Goal: Find specific page/section: Find specific page/section

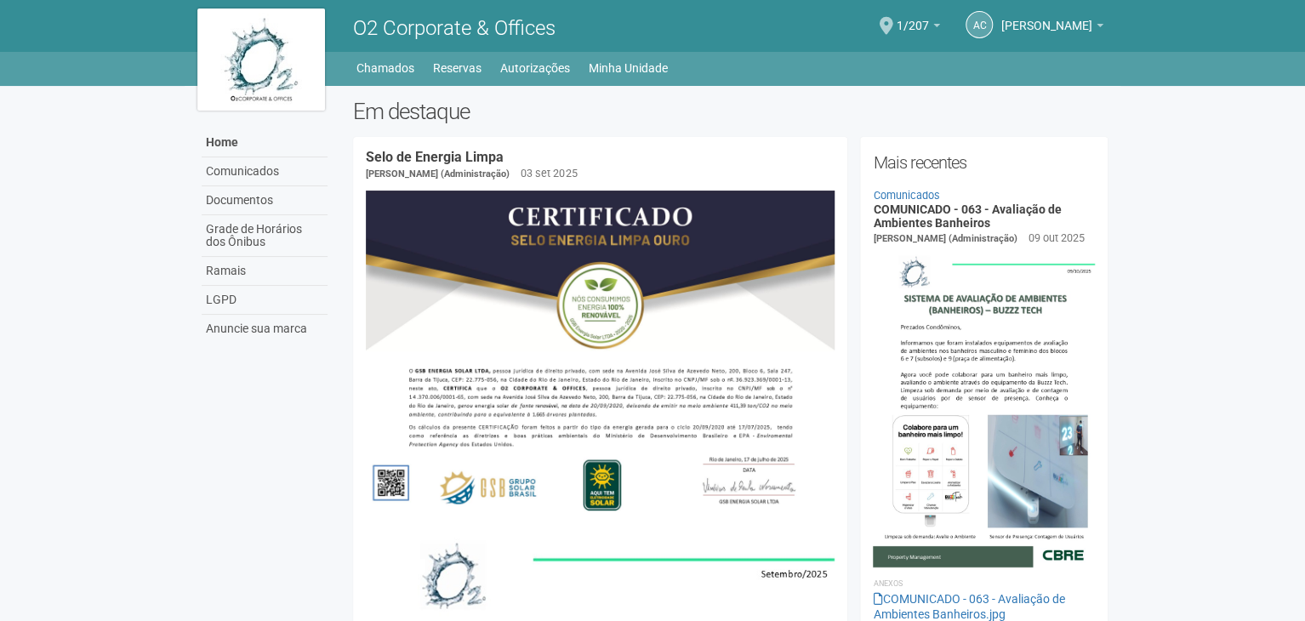
click at [898, 15] on div "AC Andréa Cunha Andréa Cunha compras@engeprat.com.br Meu perfil Alterar senha S…" at bounding box center [925, 26] width 373 height 47
click at [893, 29] on span at bounding box center [887, 26] width 14 height 18
click at [893, 25] on span at bounding box center [887, 26] width 14 height 18
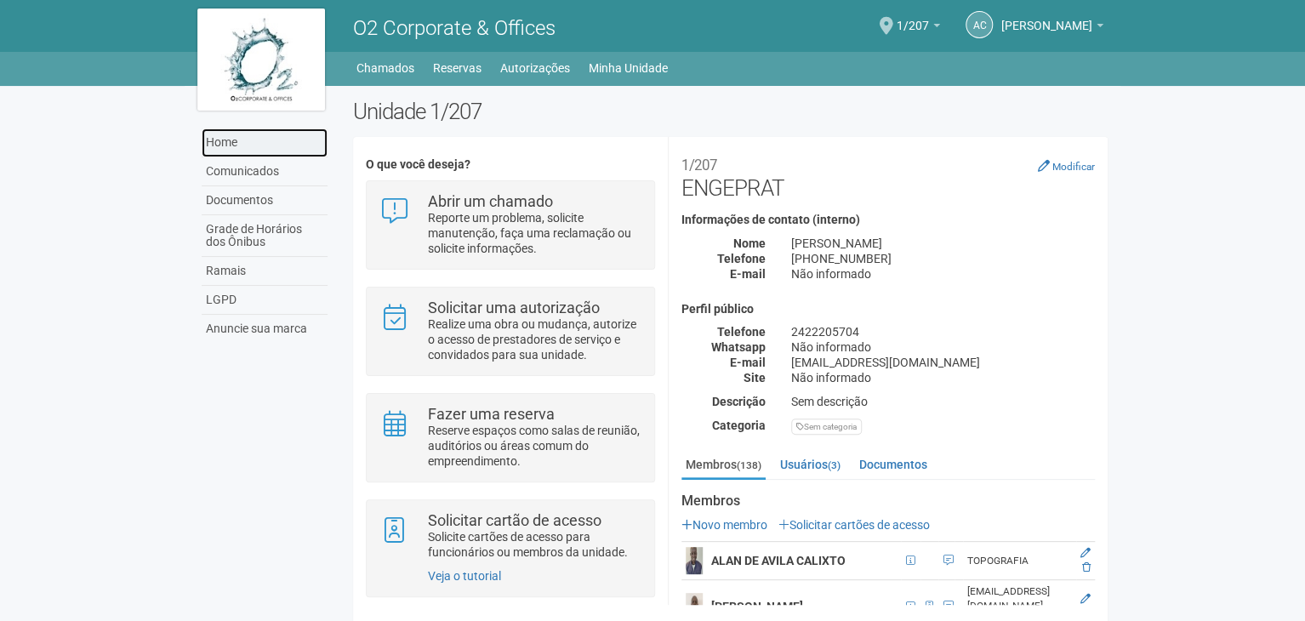
click at [243, 138] on link "Home" at bounding box center [265, 142] width 126 height 29
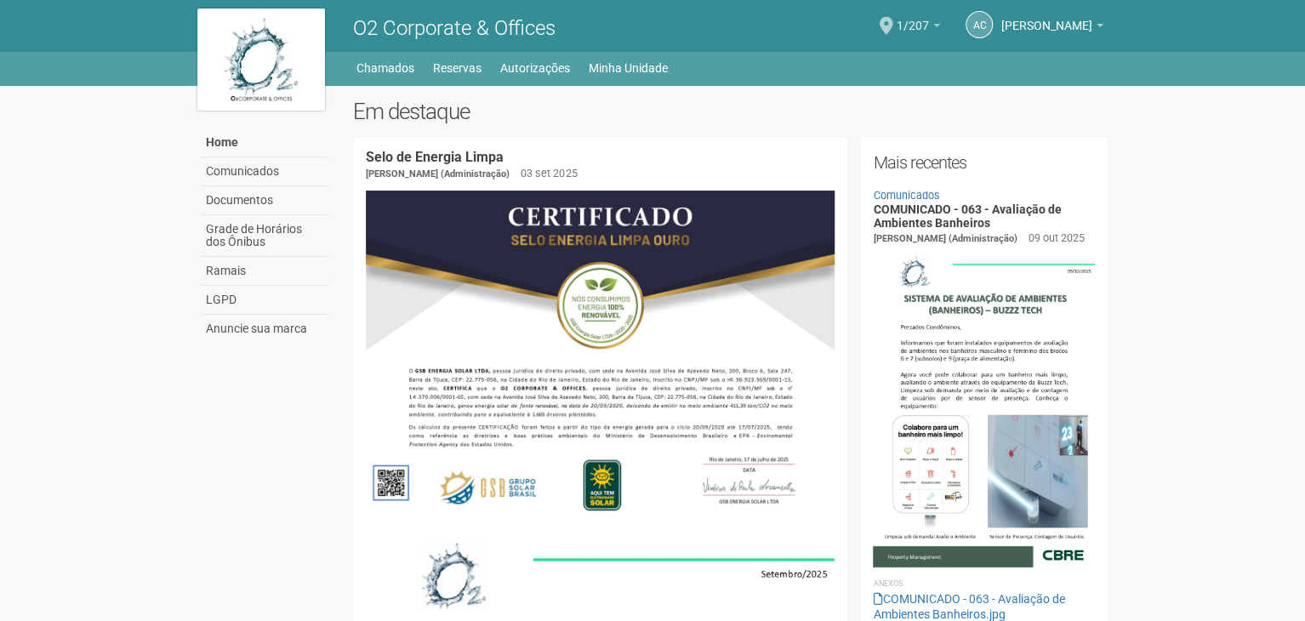
click at [926, 26] on span "1/207" at bounding box center [913, 18] width 32 height 30
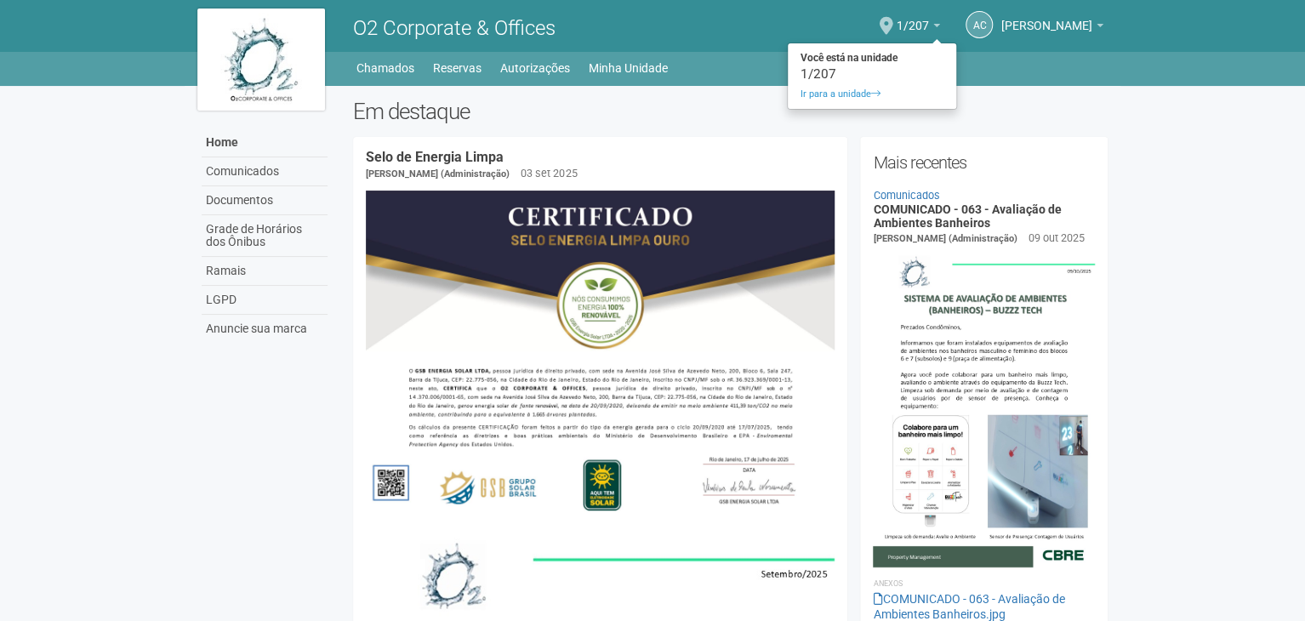
click at [910, 26] on div "AC Andréa Cunha Andréa Cunha compras@engeprat.com.br Meu perfil Alterar senha S…" at bounding box center [925, 26] width 373 height 47
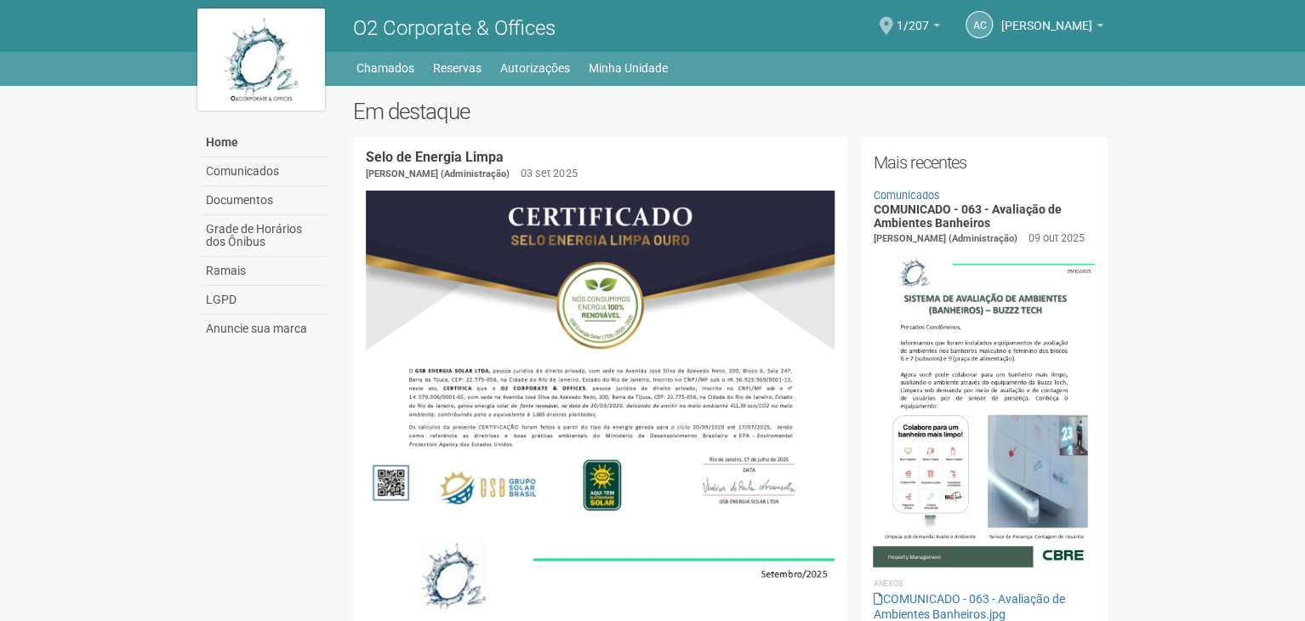
click at [893, 25] on span at bounding box center [887, 26] width 14 height 18
click at [893, 31] on span at bounding box center [887, 26] width 14 height 18
click at [893, 32] on span at bounding box center [887, 26] width 14 height 18
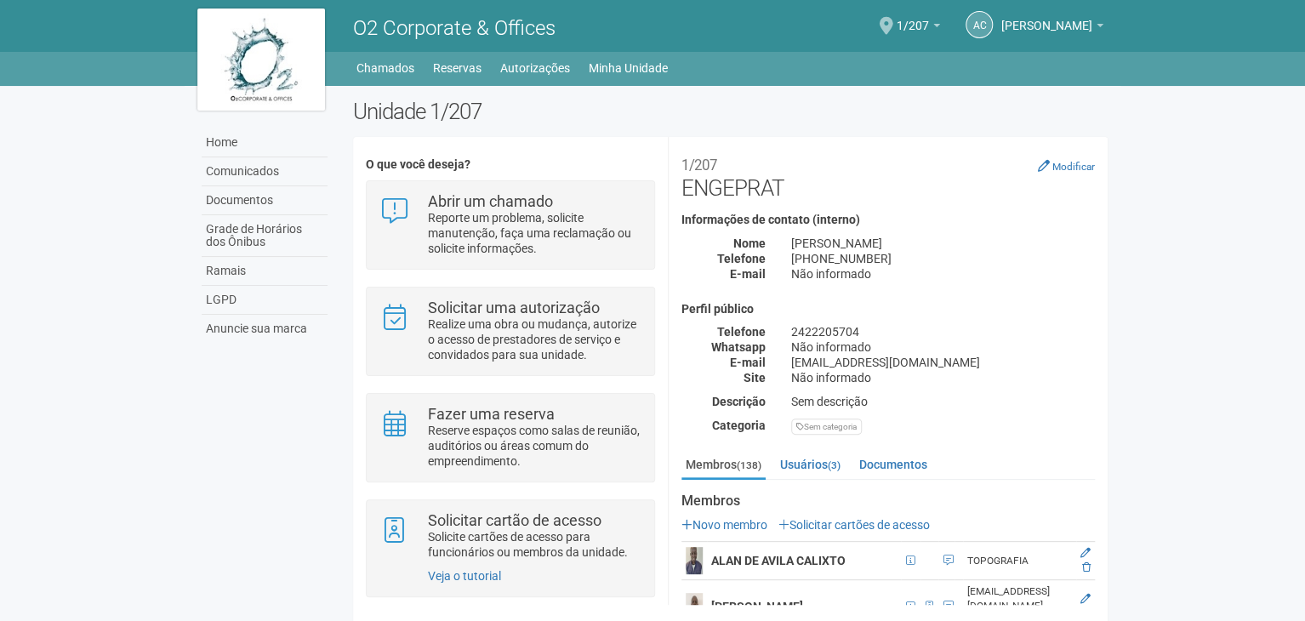
click at [893, 20] on span at bounding box center [887, 26] width 14 height 18
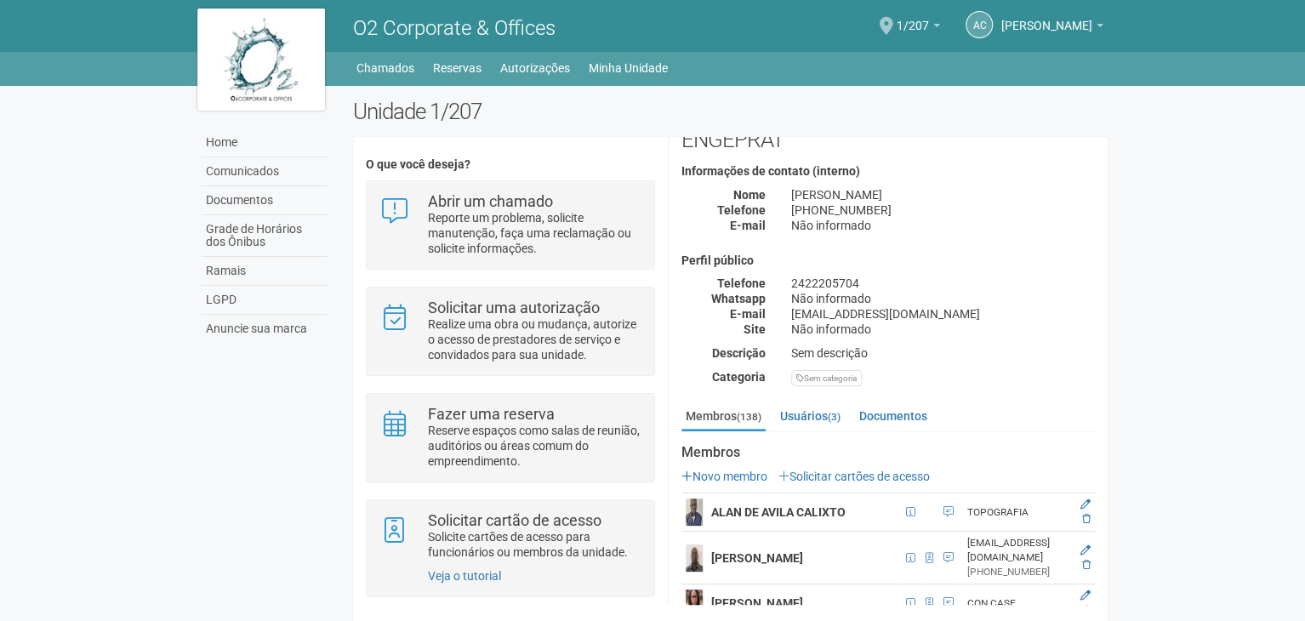
scroll to position [170, 0]
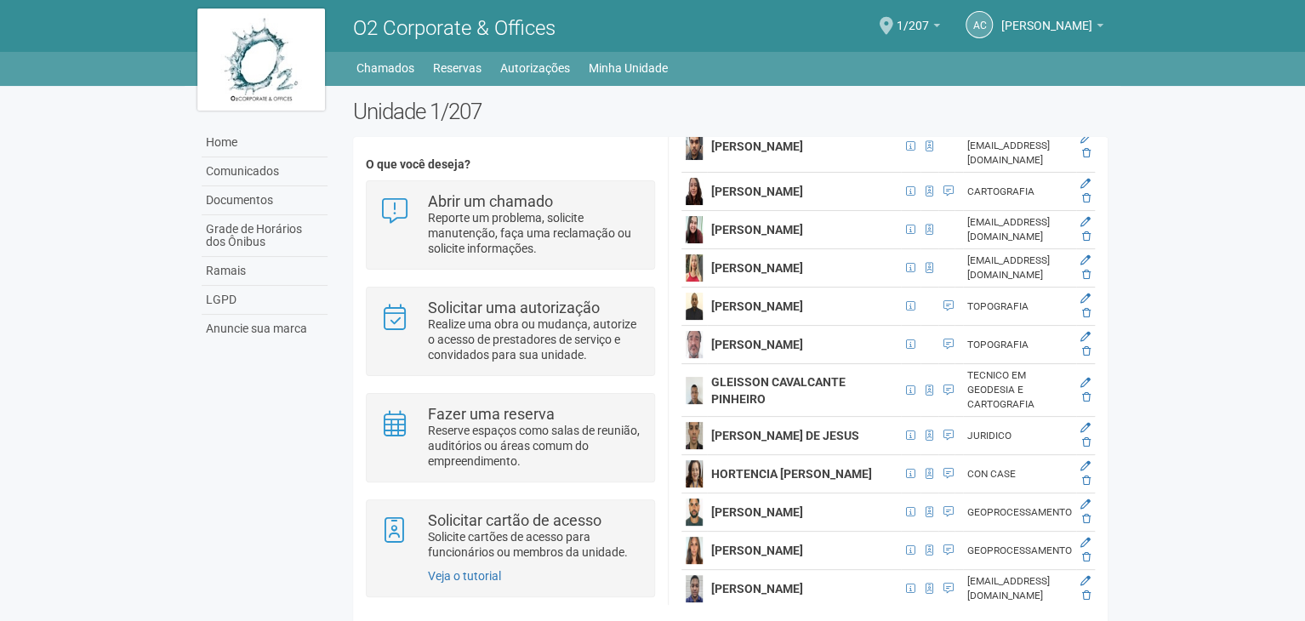
scroll to position [2467, 20]
drag, startPoint x: 1104, startPoint y: 271, endPoint x: 1104, endPoint y: 406, distance: 134.4
click at [1153, 344] on body "Aguarde... O2 Corporate & Offices AC [PERSON_NAME] [PERSON_NAME] [EMAIL_ADDRESS…" at bounding box center [652, 310] width 1305 height 621
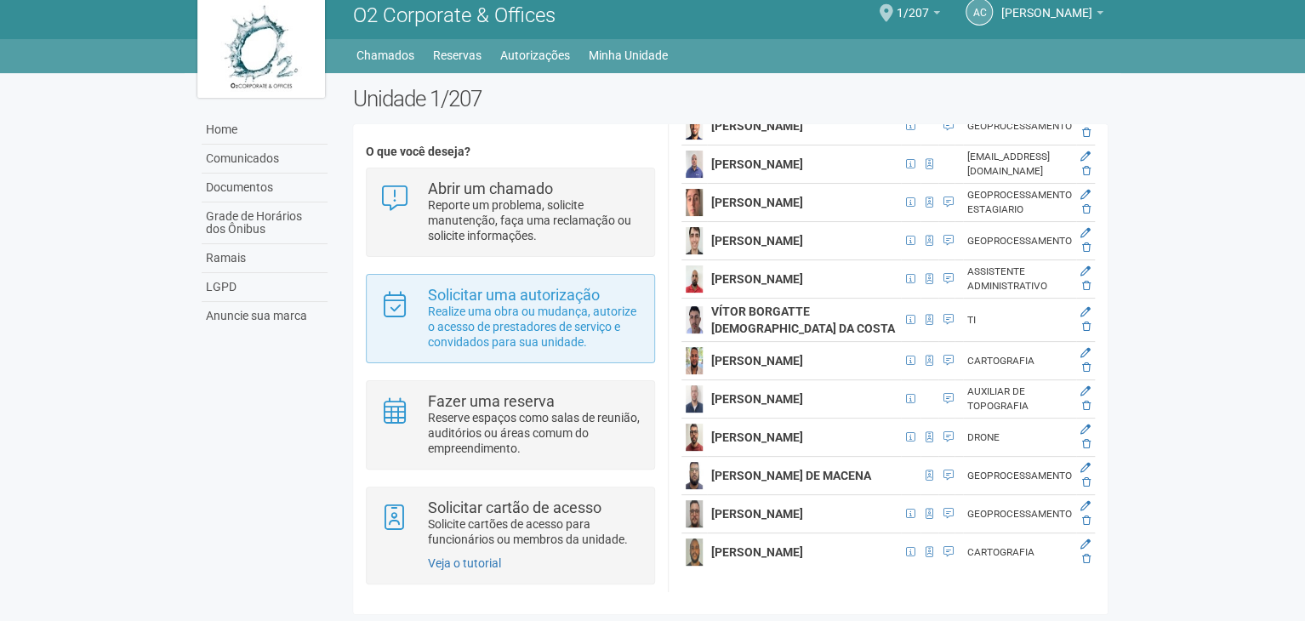
scroll to position [0, 0]
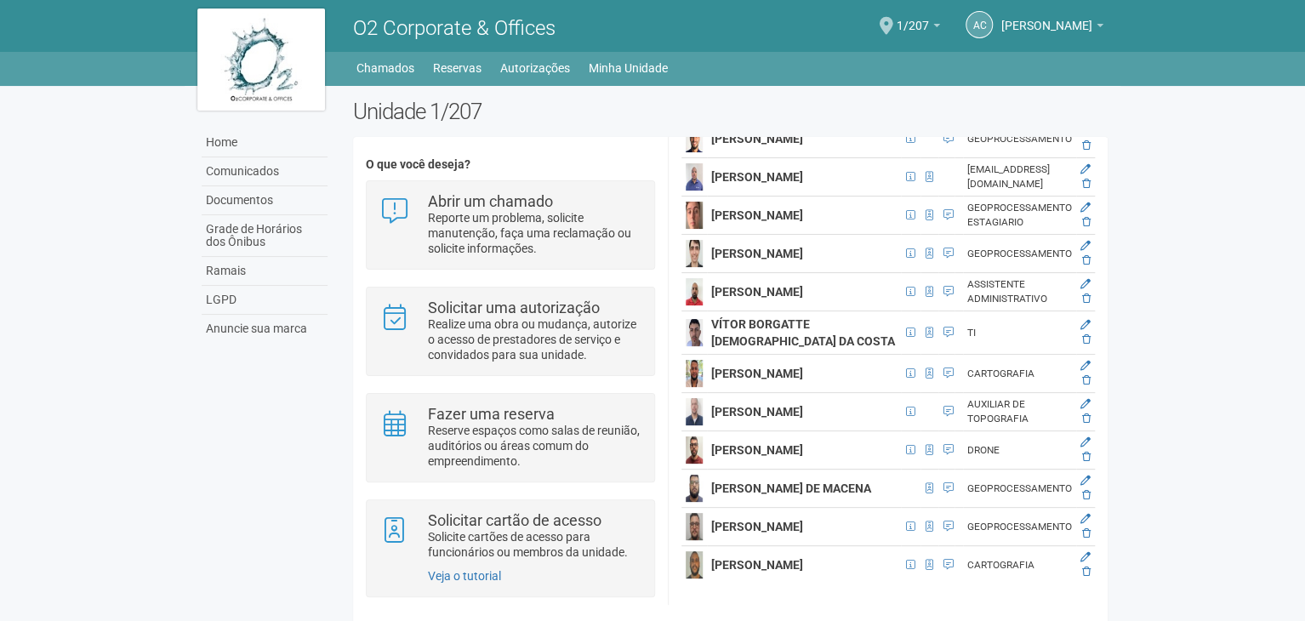
drag, startPoint x: 641, startPoint y: 474, endPoint x: 659, endPoint y: 318, distance: 156.7
drag, startPoint x: 667, startPoint y: 375, endPoint x: 671, endPoint y: 215, distance: 160.0
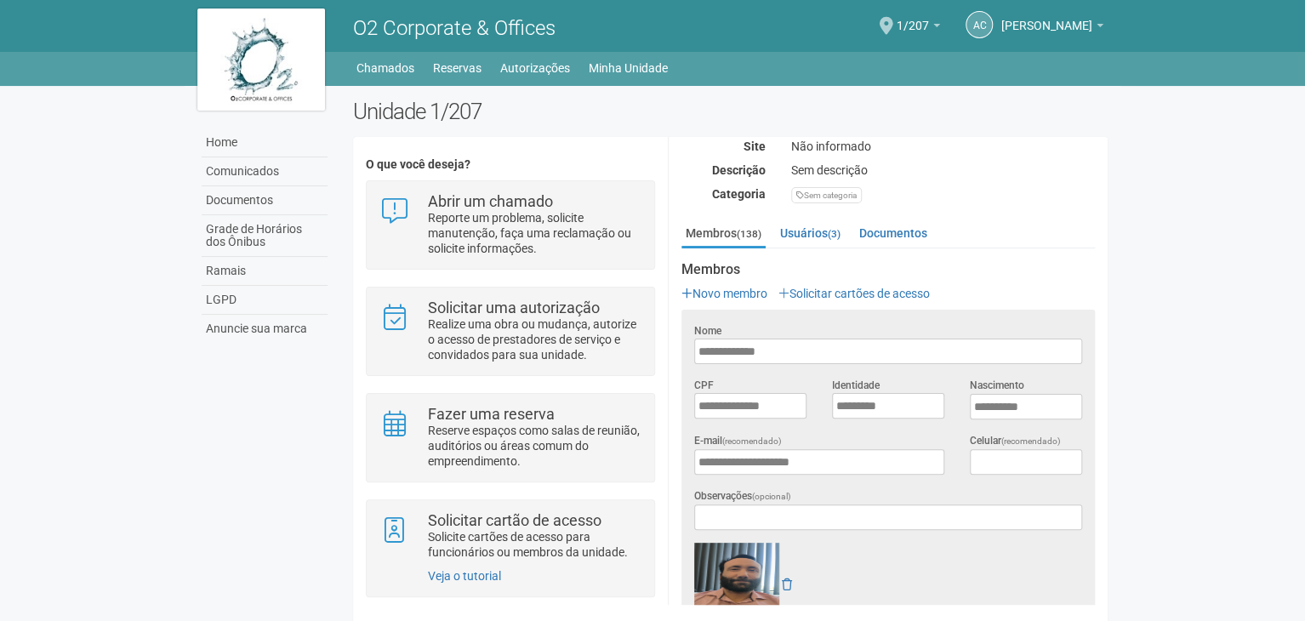
scroll to position [261, 20]
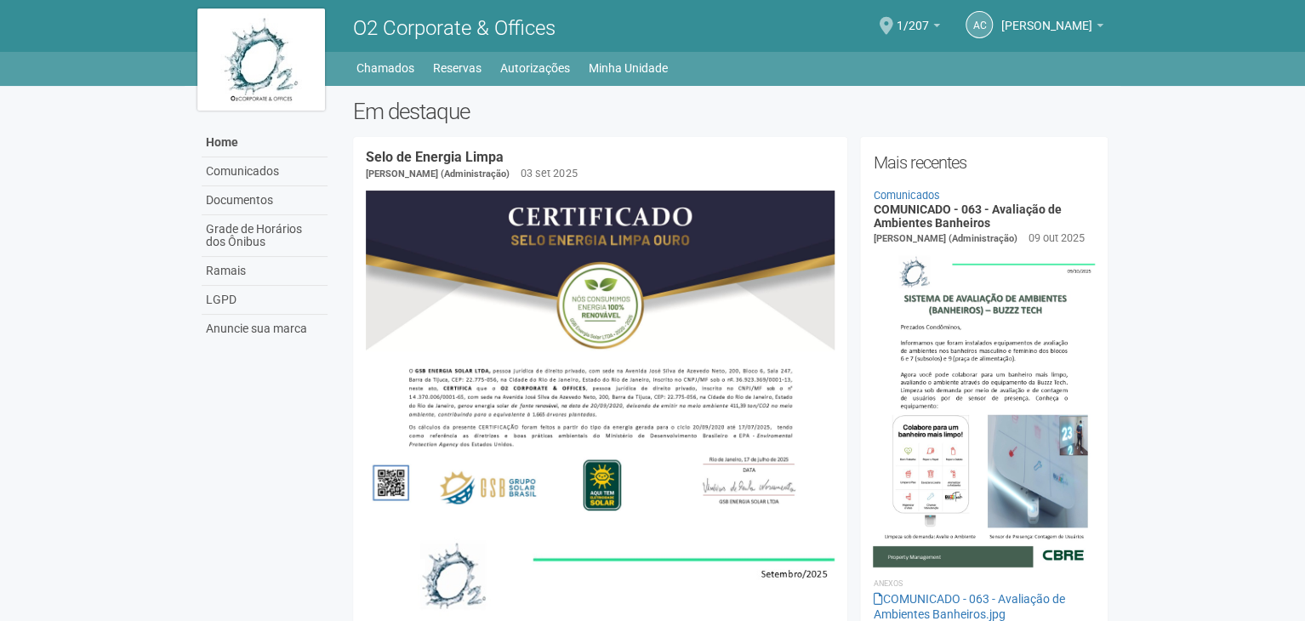
click at [893, 26] on span at bounding box center [887, 26] width 14 height 18
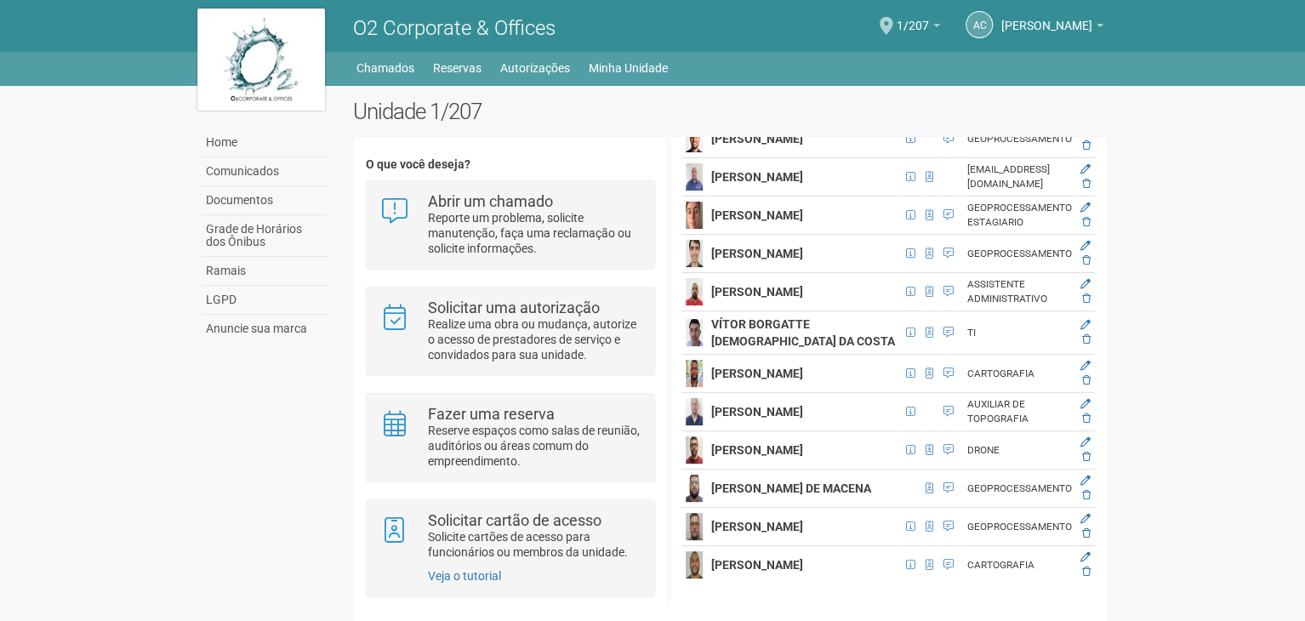
scroll to position [7741, 0]
drag, startPoint x: 1115, startPoint y: 464, endPoint x: 1035, endPoint y: 209, distance: 266.6
drag, startPoint x: 845, startPoint y: 520, endPoint x: 1017, endPoint y: 518, distance: 172.7
click at [1017, 115] on div "GERENTE DE PLANEJAMENTO" at bounding box center [1019, 100] width 105 height 29
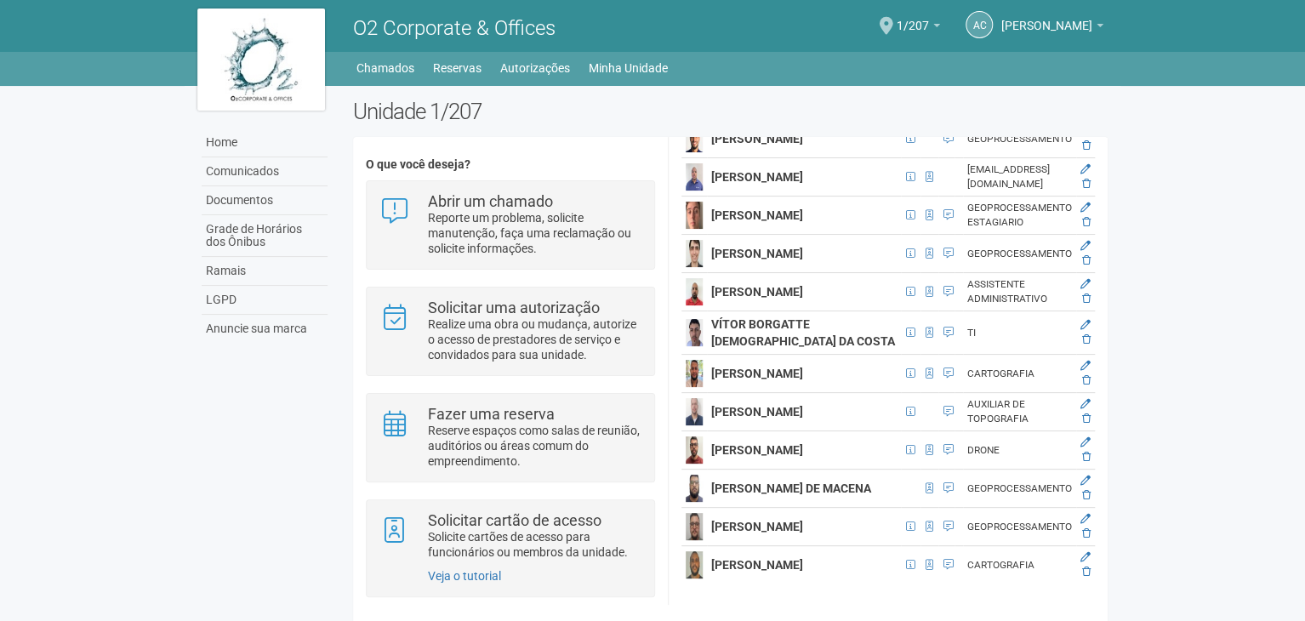
drag, startPoint x: 1107, startPoint y: 425, endPoint x: 1125, endPoint y: 284, distance: 142.4
click at [1125, 284] on body "Aguarde... O2 Corporate & Offices AC [PERSON_NAME] [PERSON_NAME] [EMAIL_ADDRESS…" at bounding box center [652, 310] width 1305 height 621
drag, startPoint x: 1107, startPoint y: 420, endPoint x: 1122, endPoint y: 215, distance: 205.6
click at [1122, 215] on body "Aguarde... O2 Corporate & Offices AC [PERSON_NAME] [PERSON_NAME] [EMAIL_ADDRESS…" at bounding box center [652, 310] width 1305 height 621
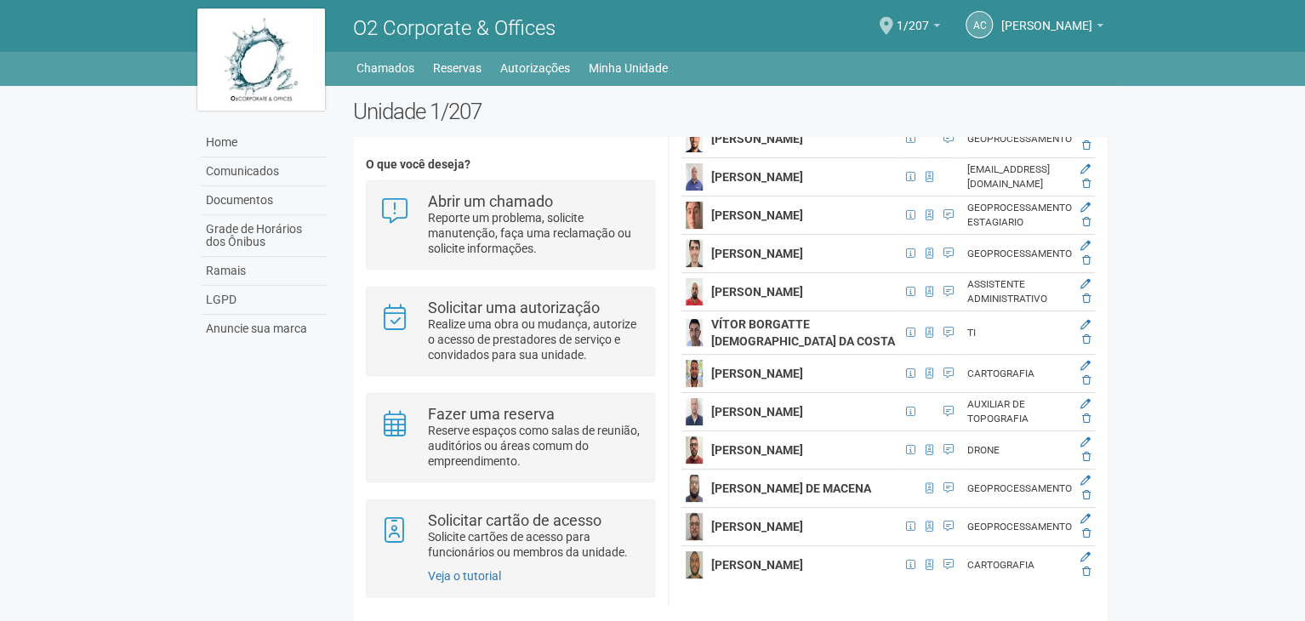
drag, startPoint x: 1107, startPoint y: 421, endPoint x: 1111, endPoint y: 363, distance: 58.0
click at [1111, 363] on div "Unidade 1/207 O que você deseja? Abrir um chamado Reporte um problema, solicite…" at bounding box center [730, 367] width 780 height 536
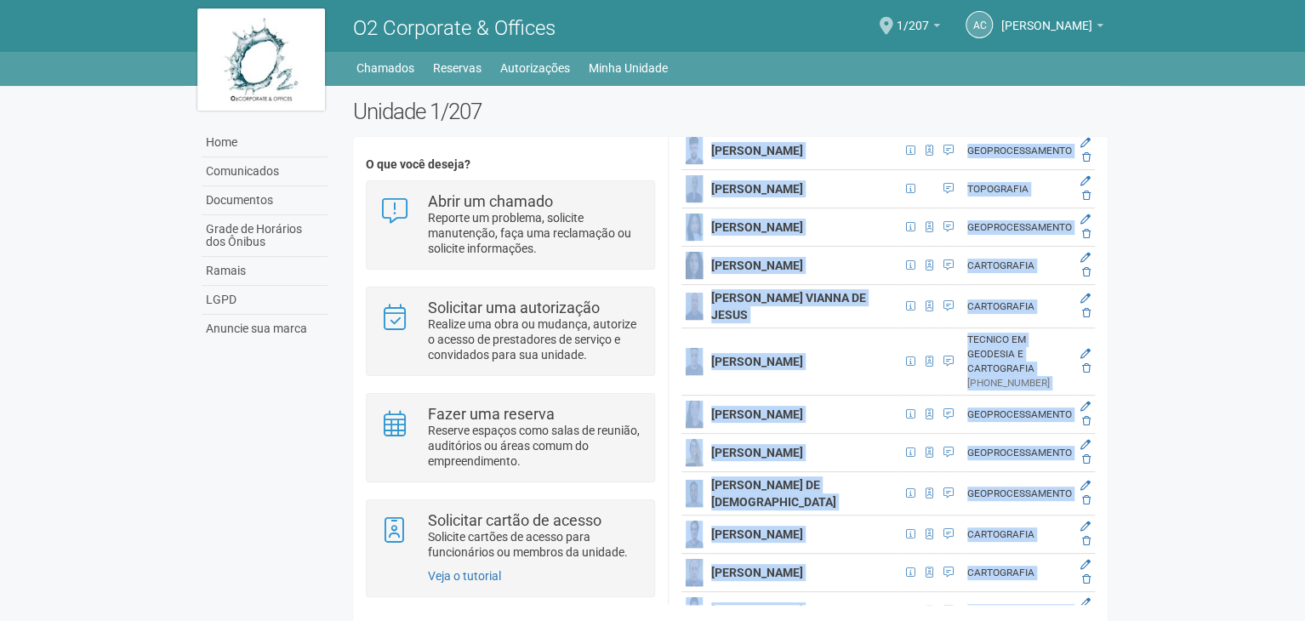
scroll to position [2042, 20]
